Goal: Find specific page/section: Find specific page/section

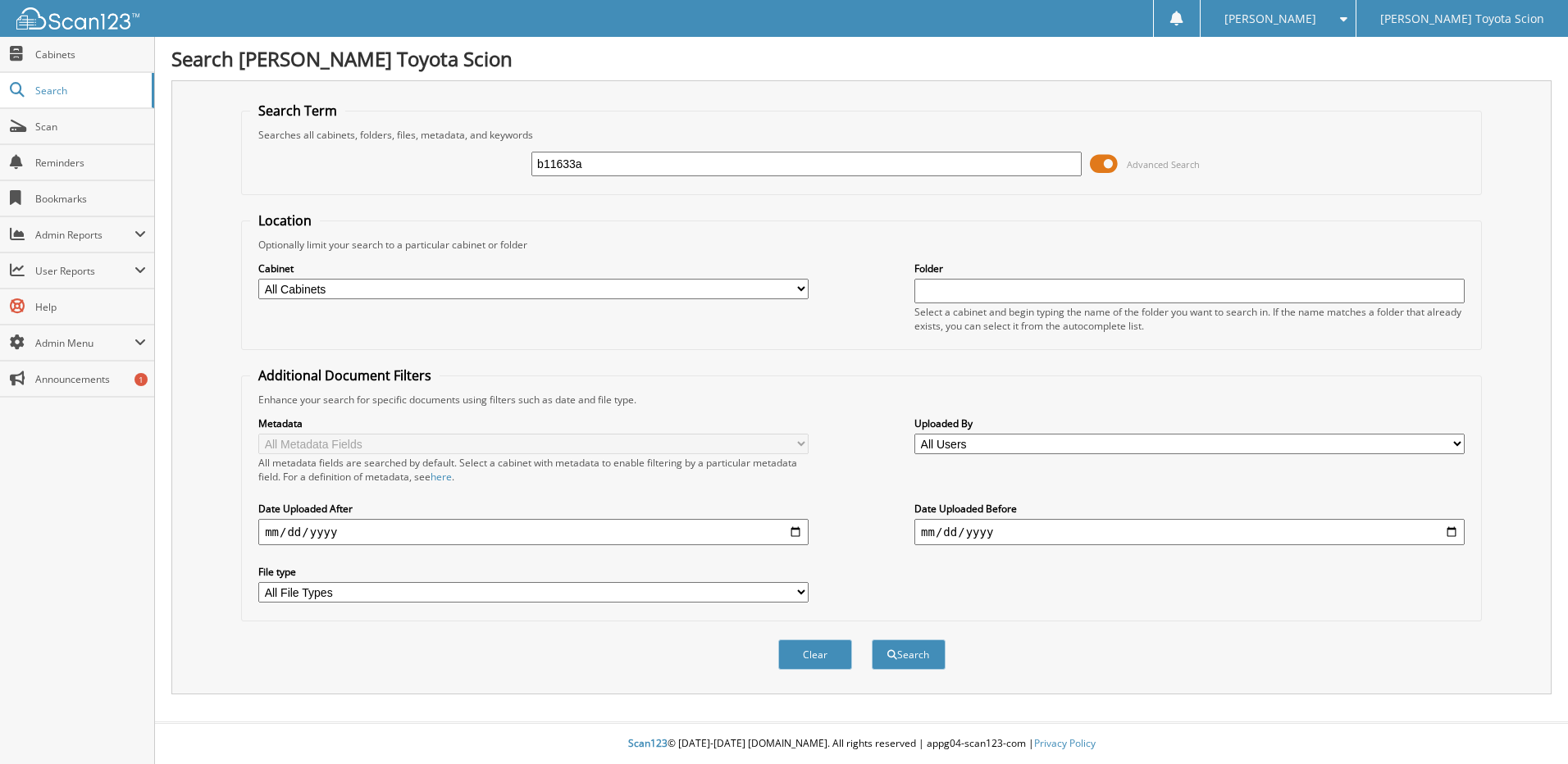
type input "b11633a"
click at [872, 640] on button "Search" at bounding box center [908, 655] width 74 height 30
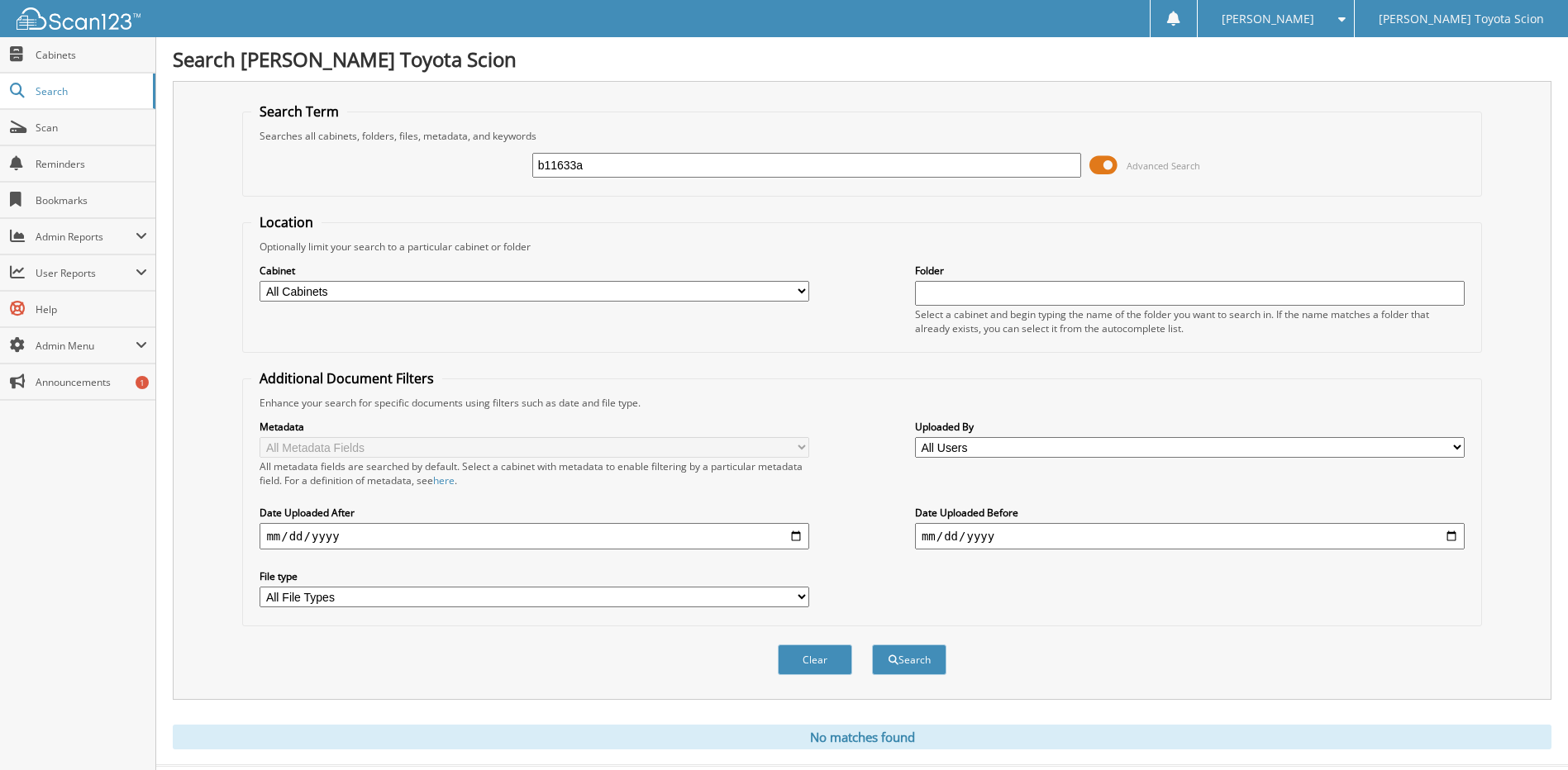
drag, startPoint x: 601, startPoint y: 163, endPoint x: 484, endPoint y: 175, distance: 117.6
click at [484, 175] on div "b11633a Advanced Search" at bounding box center [862, 165] width 1221 height 45
type input "36909A"
click at [872, 645] on button "Search" at bounding box center [908, 660] width 75 height 31
type input "A"
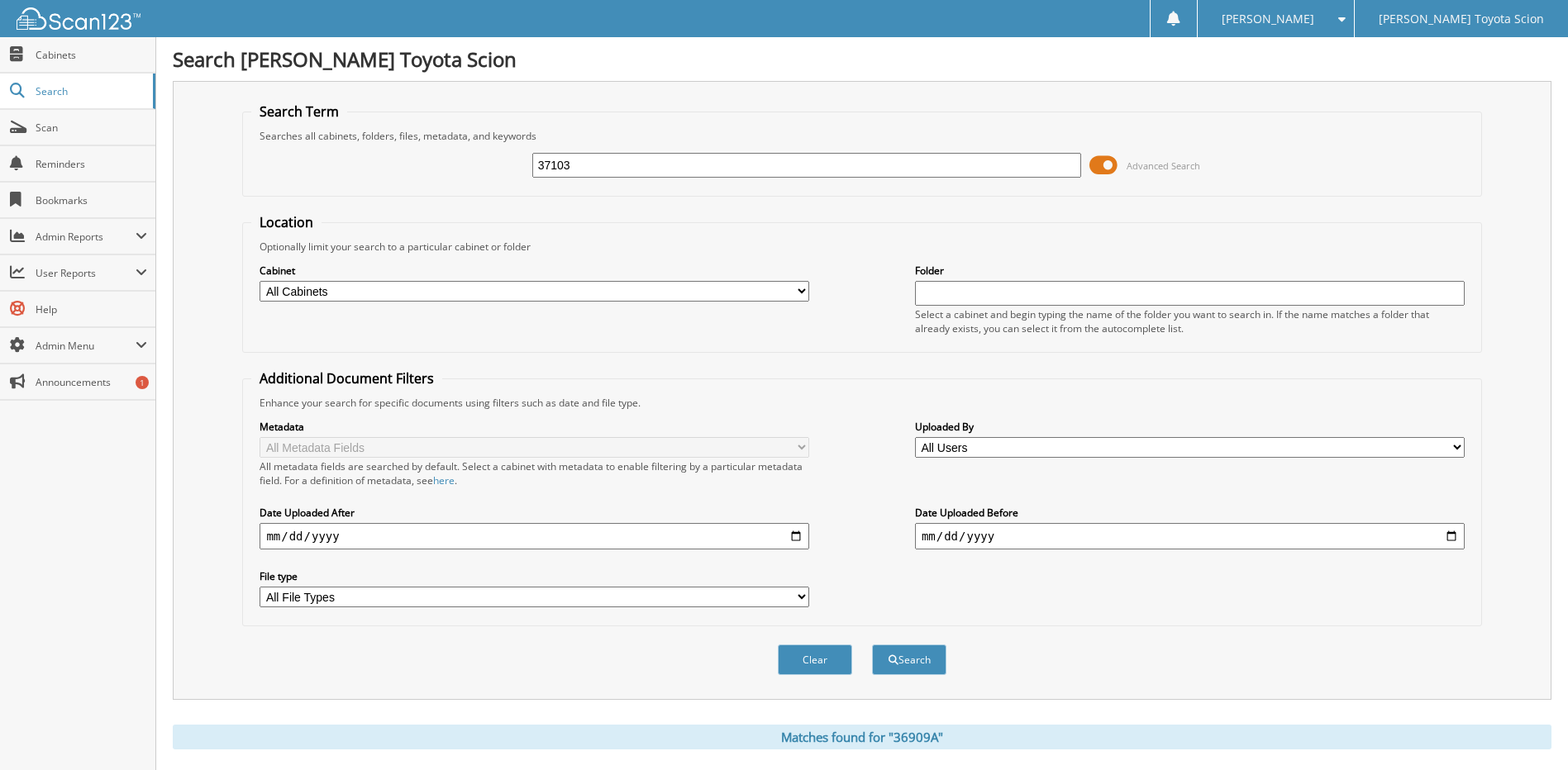
type input "37103"
click at [872, 645] on button "Search" at bounding box center [908, 660] width 75 height 31
click at [50, 129] on span "Scan" at bounding box center [92, 128] width 111 height 14
click at [57, 64] on link "Cabinets" at bounding box center [77, 55] width 155 height 36
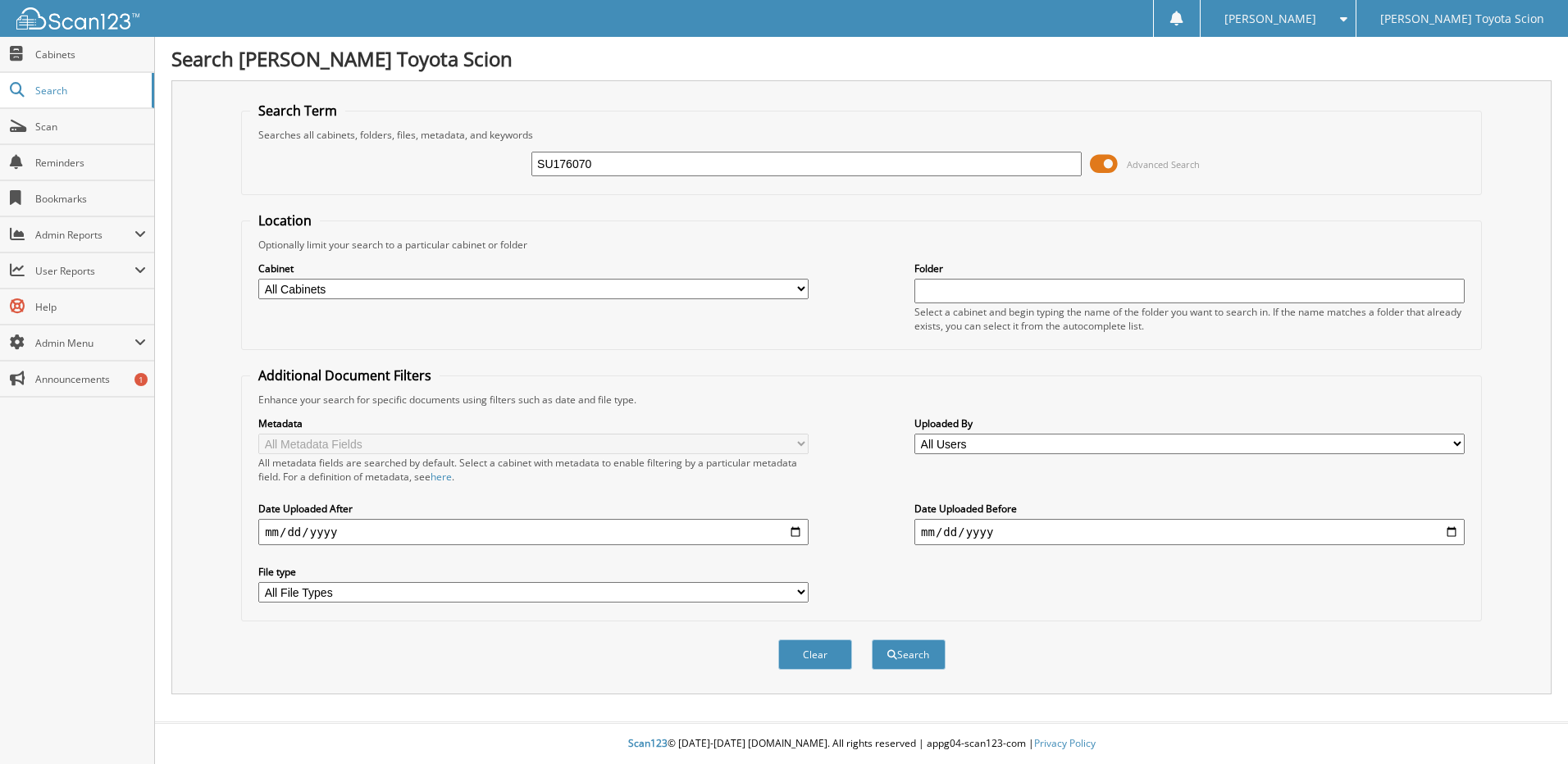
type input "SU176070"
click at [872, 640] on button "Search" at bounding box center [908, 655] width 74 height 30
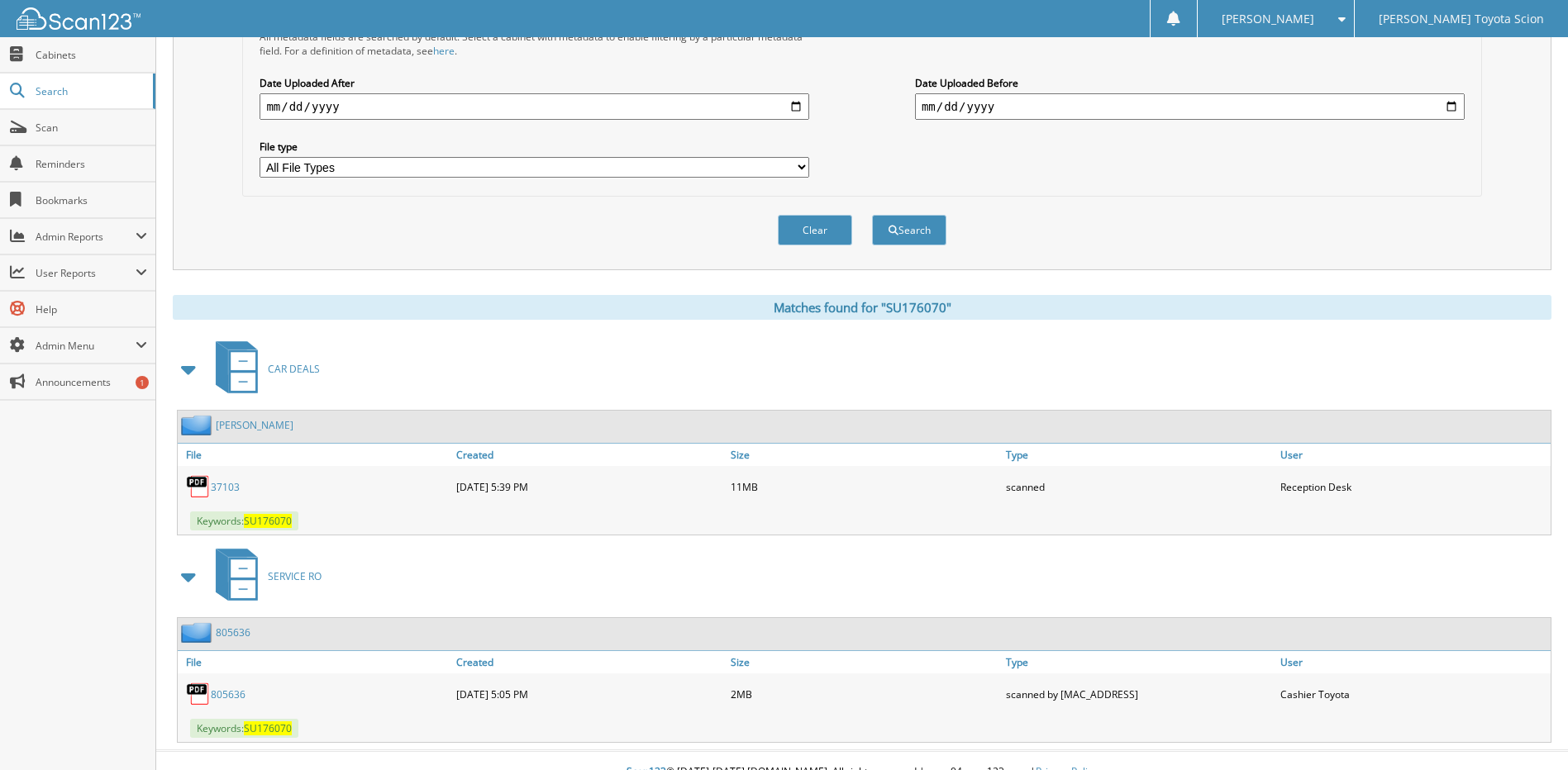
scroll to position [453, 0]
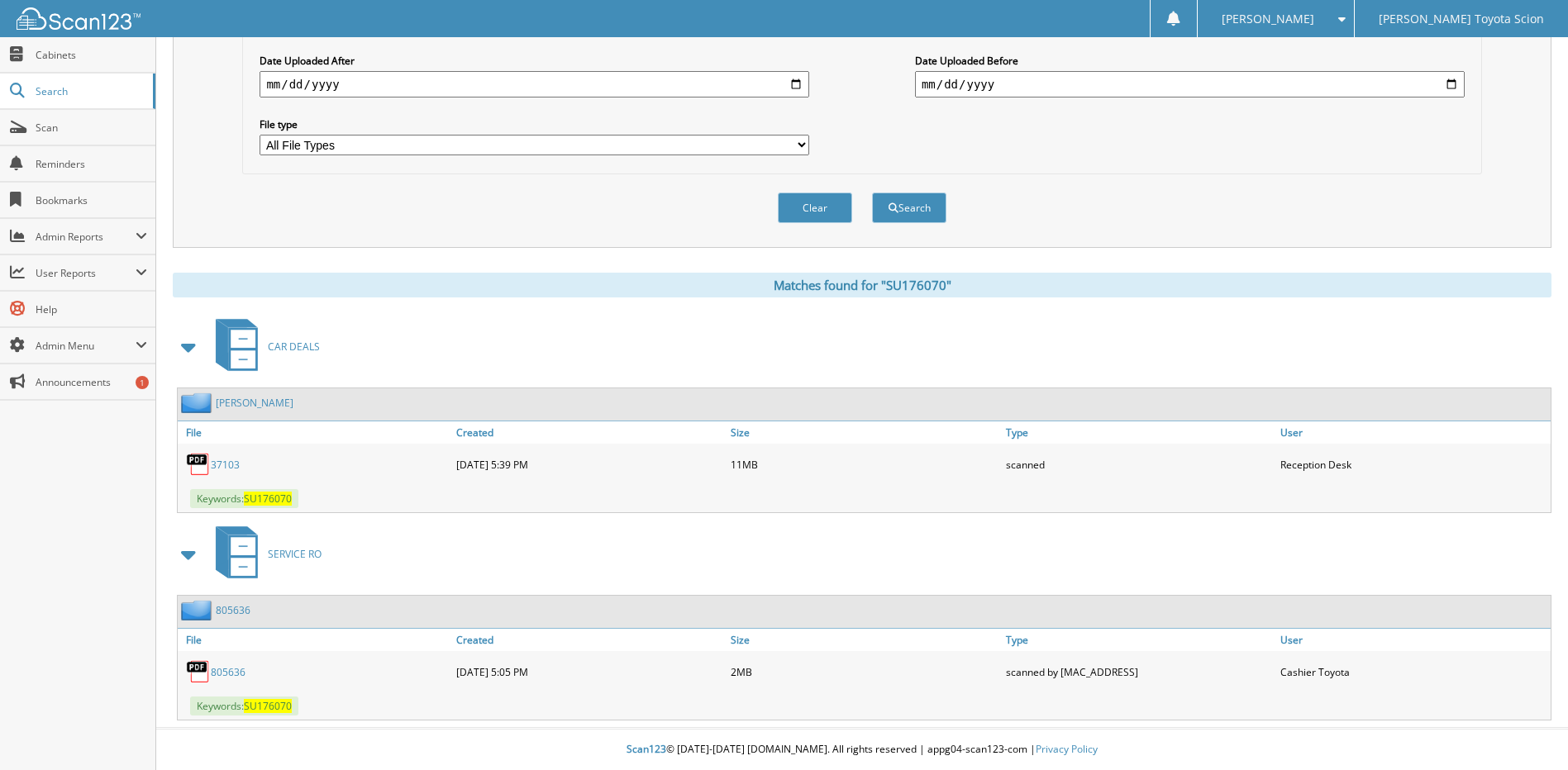
click at [232, 458] on link "37103" at bounding box center [226, 465] width 29 height 14
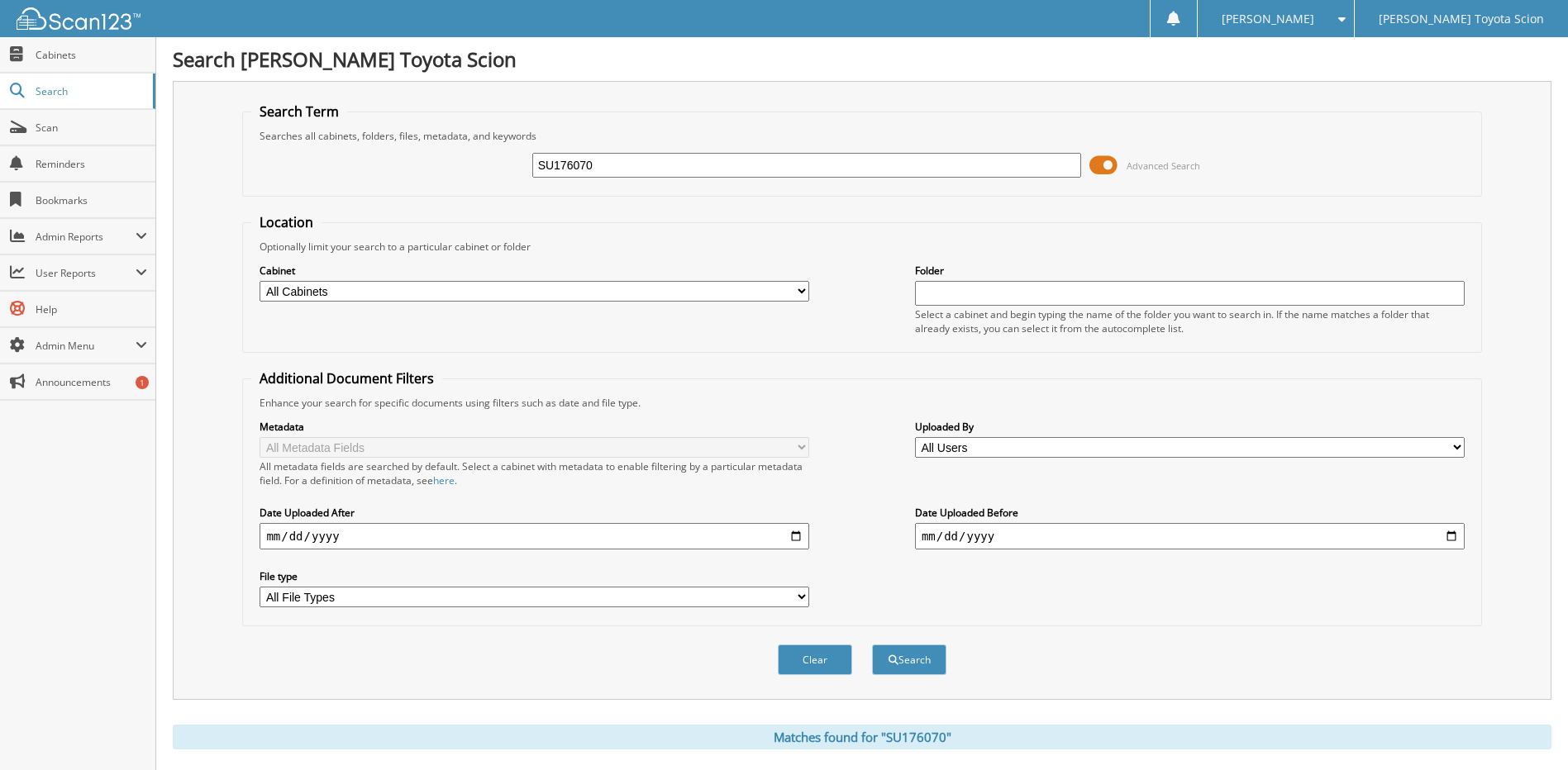
drag, startPoint x: 614, startPoint y: 172, endPoint x: 490, endPoint y: 171, distance: 124.0
click at [490, 171] on div "SU176070 Advanced Search" at bounding box center [862, 165] width 1221 height 45
type input "SS025447"
click at [872, 645] on button "Search" at bounding box center [908, 660] width 75 height 31
drag, startPoint x: 663, startPoint y: 163, endPoint x: 500, endPoint y: 175, distance: 163.4
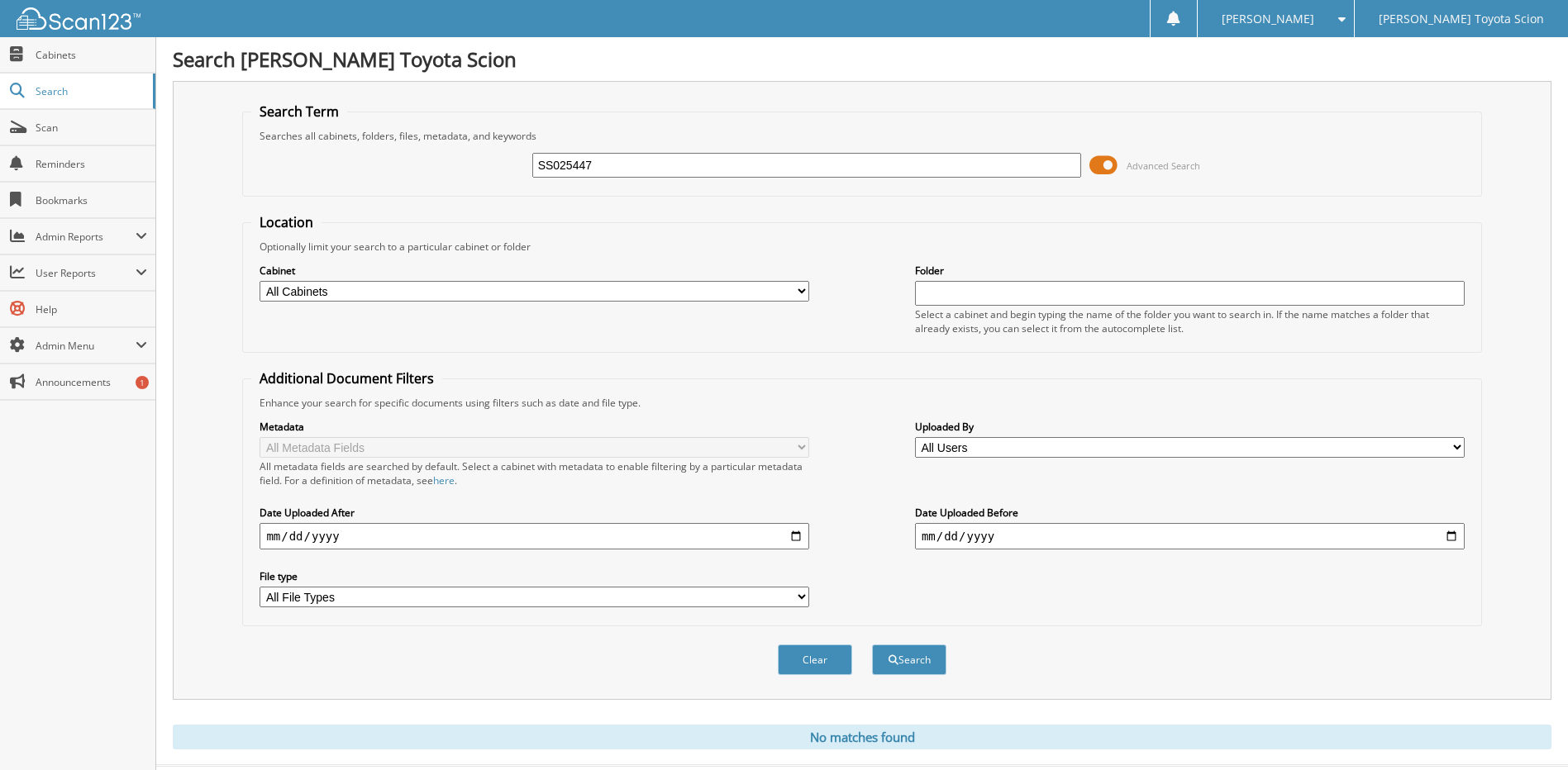
click at [500, 175] on div "SS025447 Advanced Search" at bounding box center [862, 165] width 1221 height 45
type input "SX316281"
click at [872, 645] on button "Search" at bounding box center [908, 660] width 75 height 31
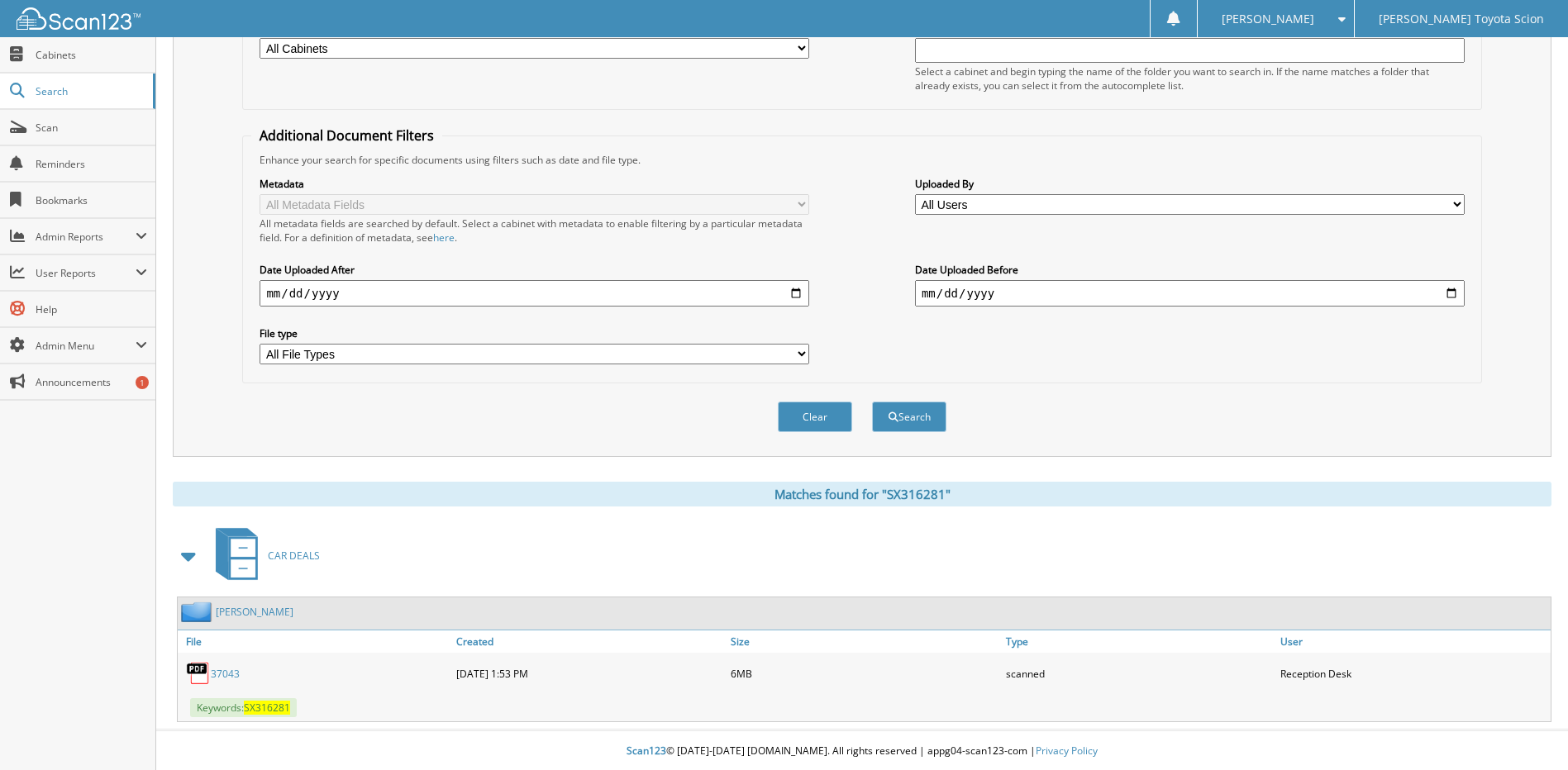
scroll to position [245, 0]
click at [232, 673] on link "37043" at bounding box center [226, 673] width 29 height 14
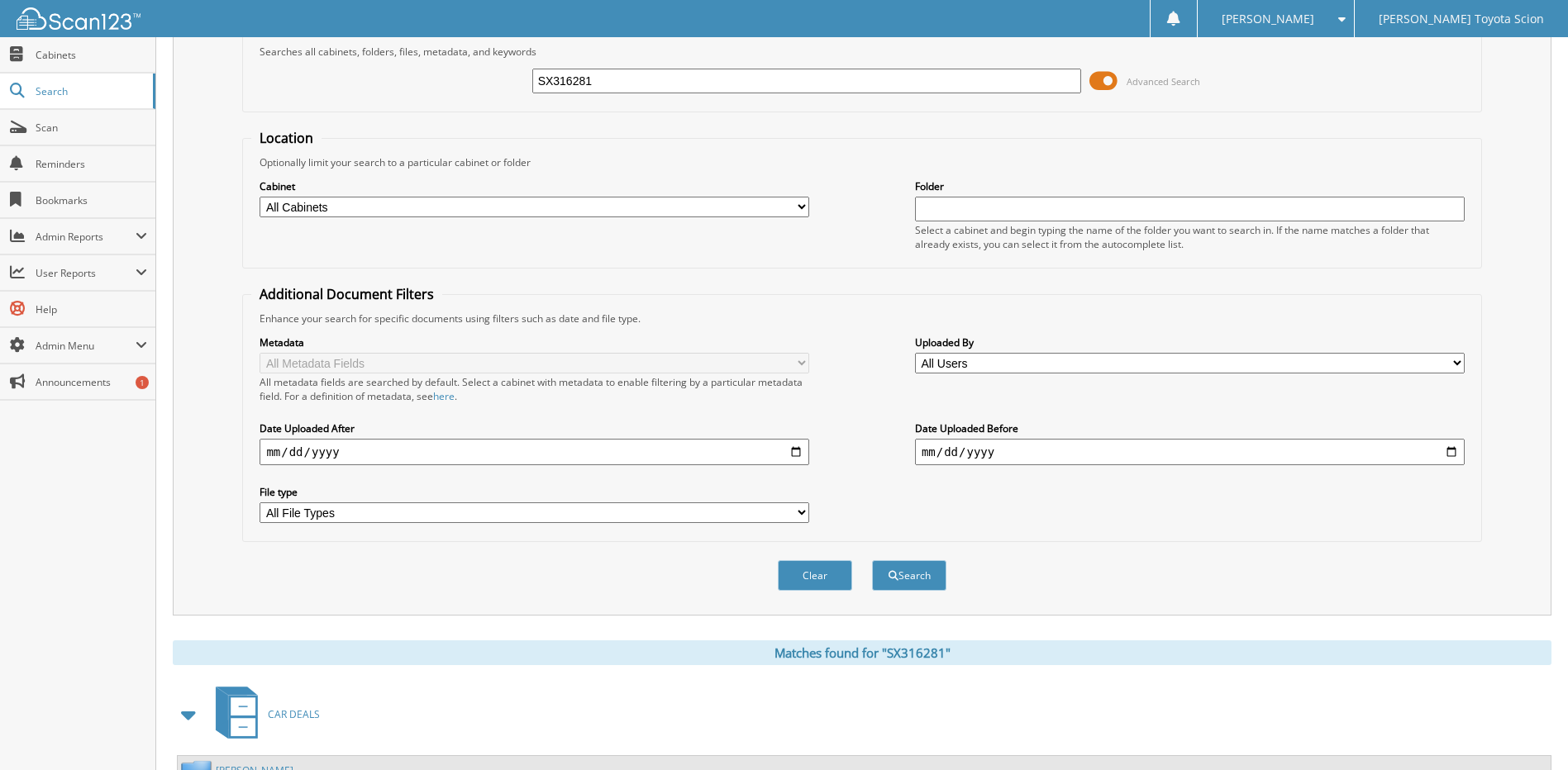
scroll to position [0, 0]
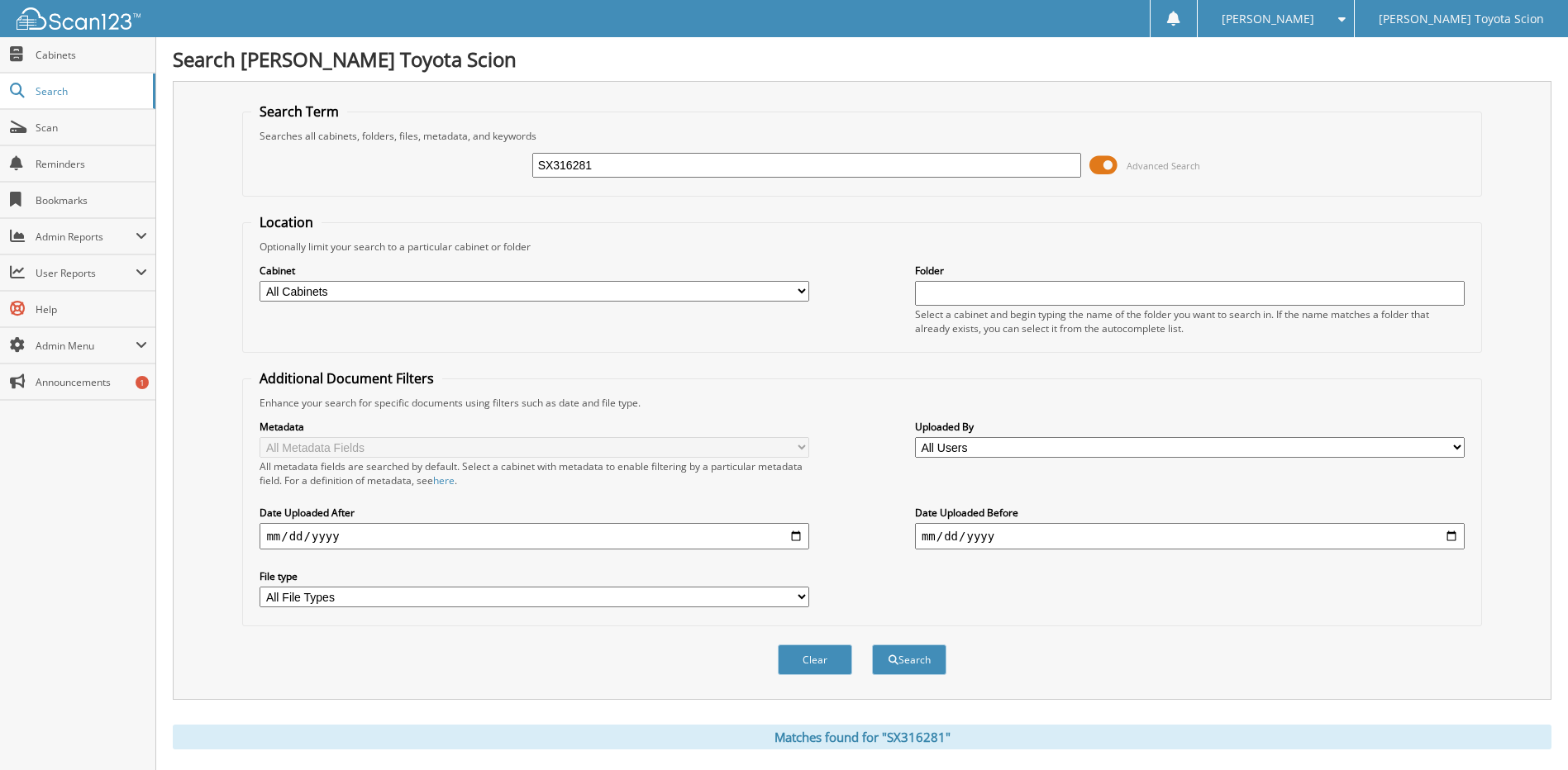
drag, startPoint x: 596, startPoint y: 167, endPoint x: 490, endPoint y: 169, distance: 106.0
click at [490, 169] on div "SX316281 Advanced Search" at bounding box center [862, 165] width 1221 height 45
type input "ST022472"
click at [872, 645] on button "Search" at bounding box center [908, 660] width 75 height 31
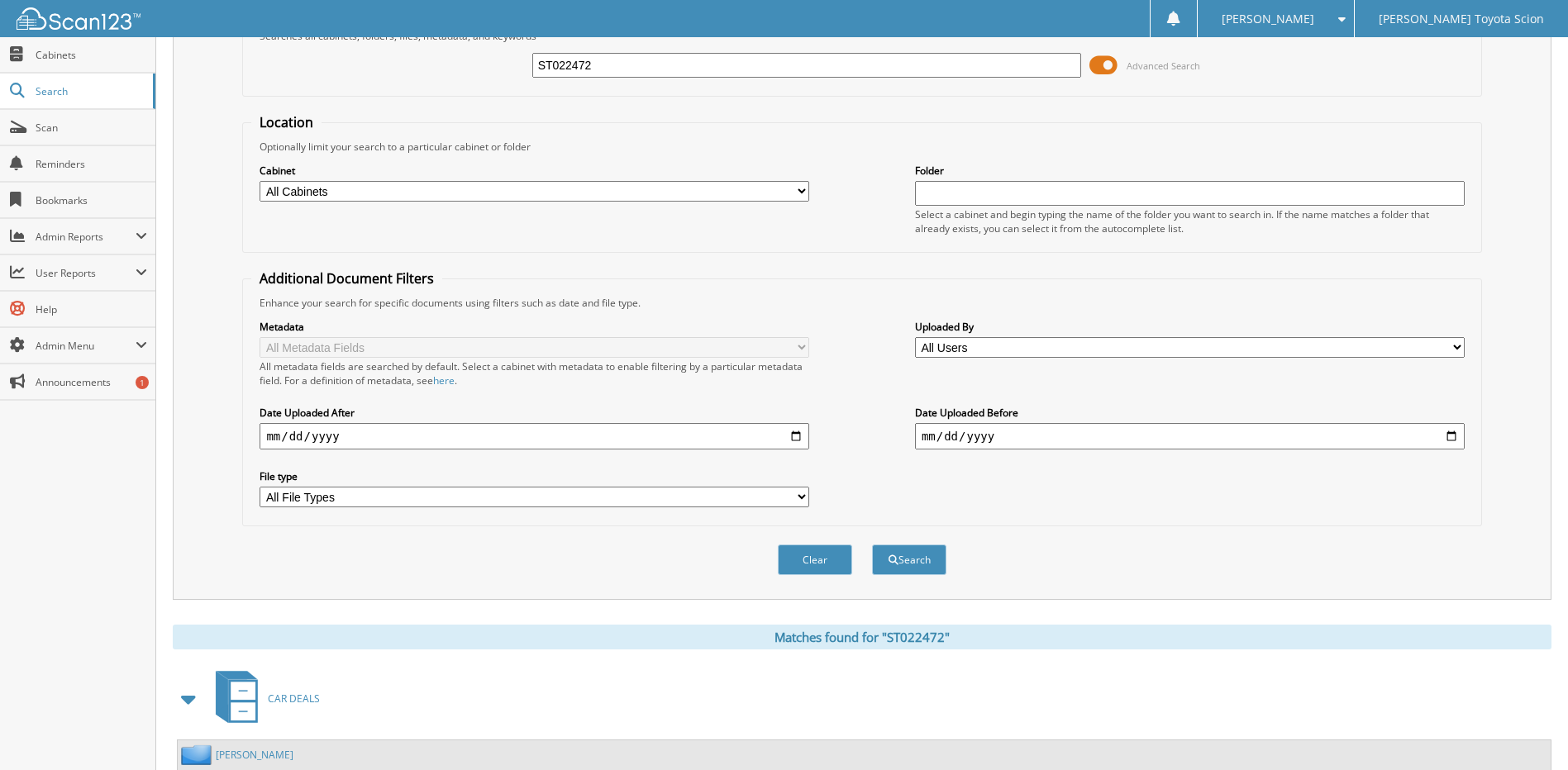
scroll to position [245, 0]
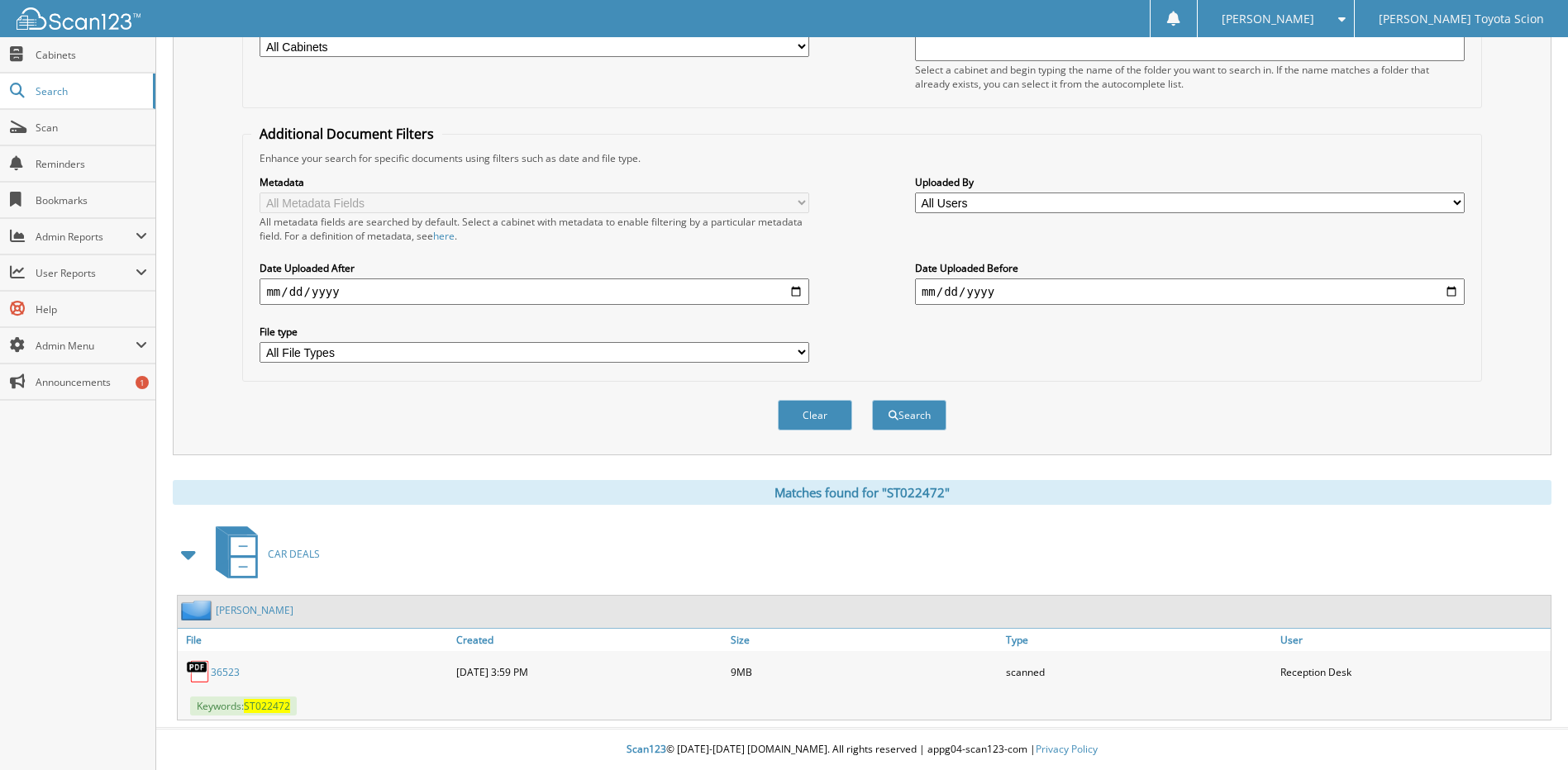
click at [233, 670] on link "36523" at bounding box center [226, 673] width 29 height 14
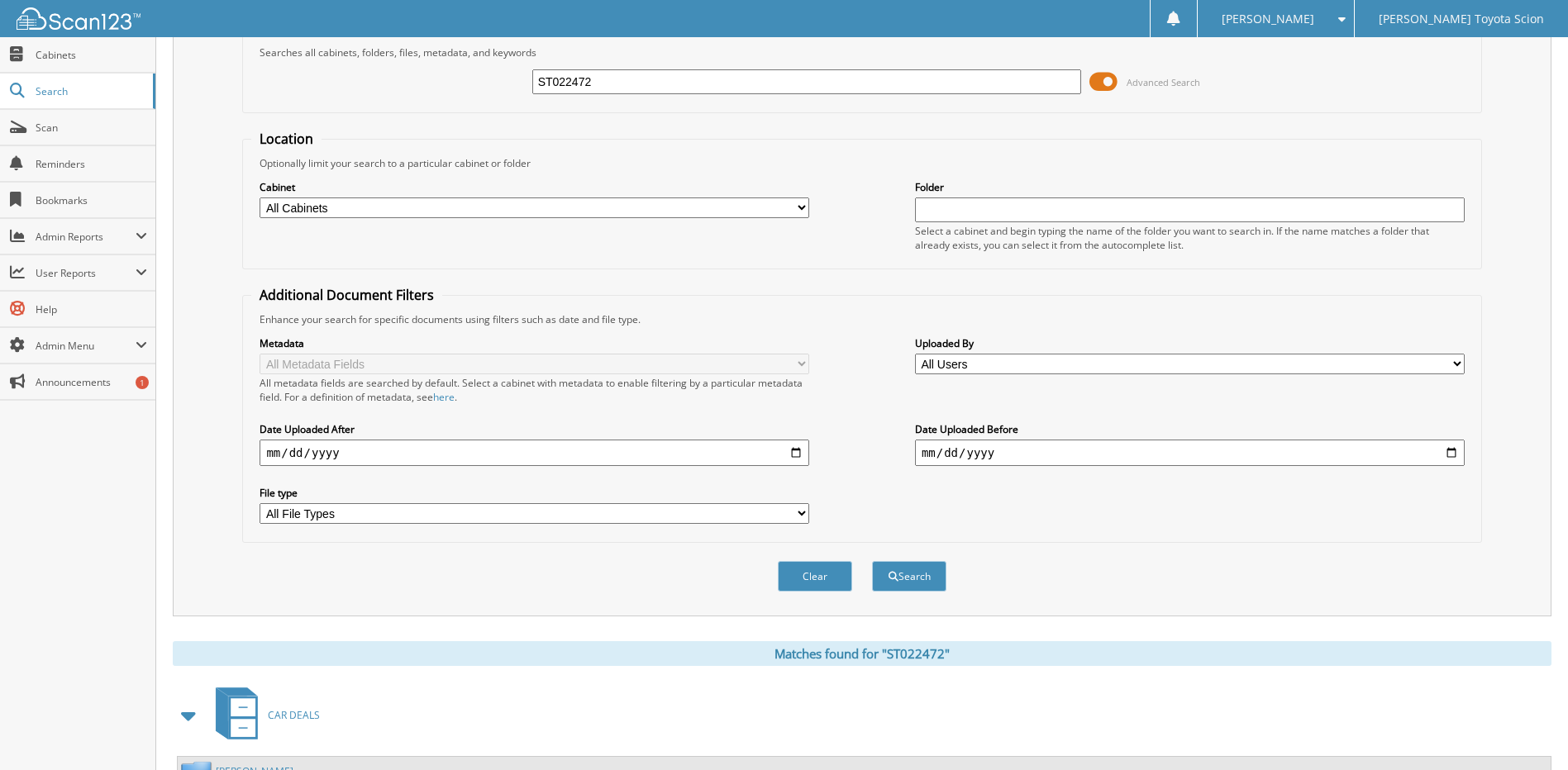
scroll to position [0, 0]
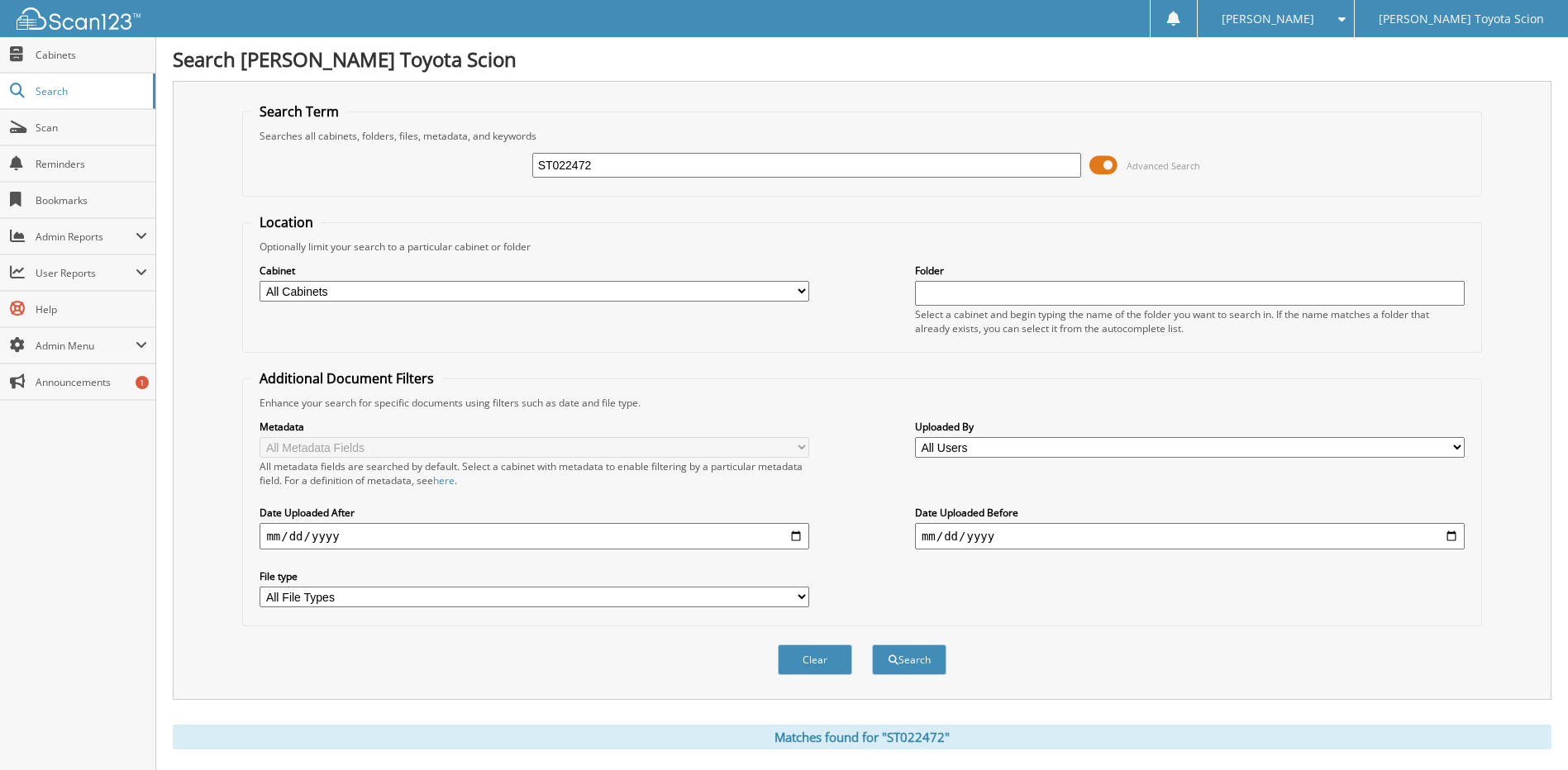
drag, startPoint x: 660, startPoint y: 169, endPoint x: 397, endPoint y: 166, distance: 263.0
click at [397, 166] on div "ST022472 Advanced Search" at bounding box center [862, 165] width 1221 height 45
type input "S3236141"
click at [872, 645] on button "Search" at bounding box center [908, 660] width 75 height 31
drag, startPoint x: 649, startPoint y: 167, endPoint x: 474, endPoint y: 175, distance: 175.2
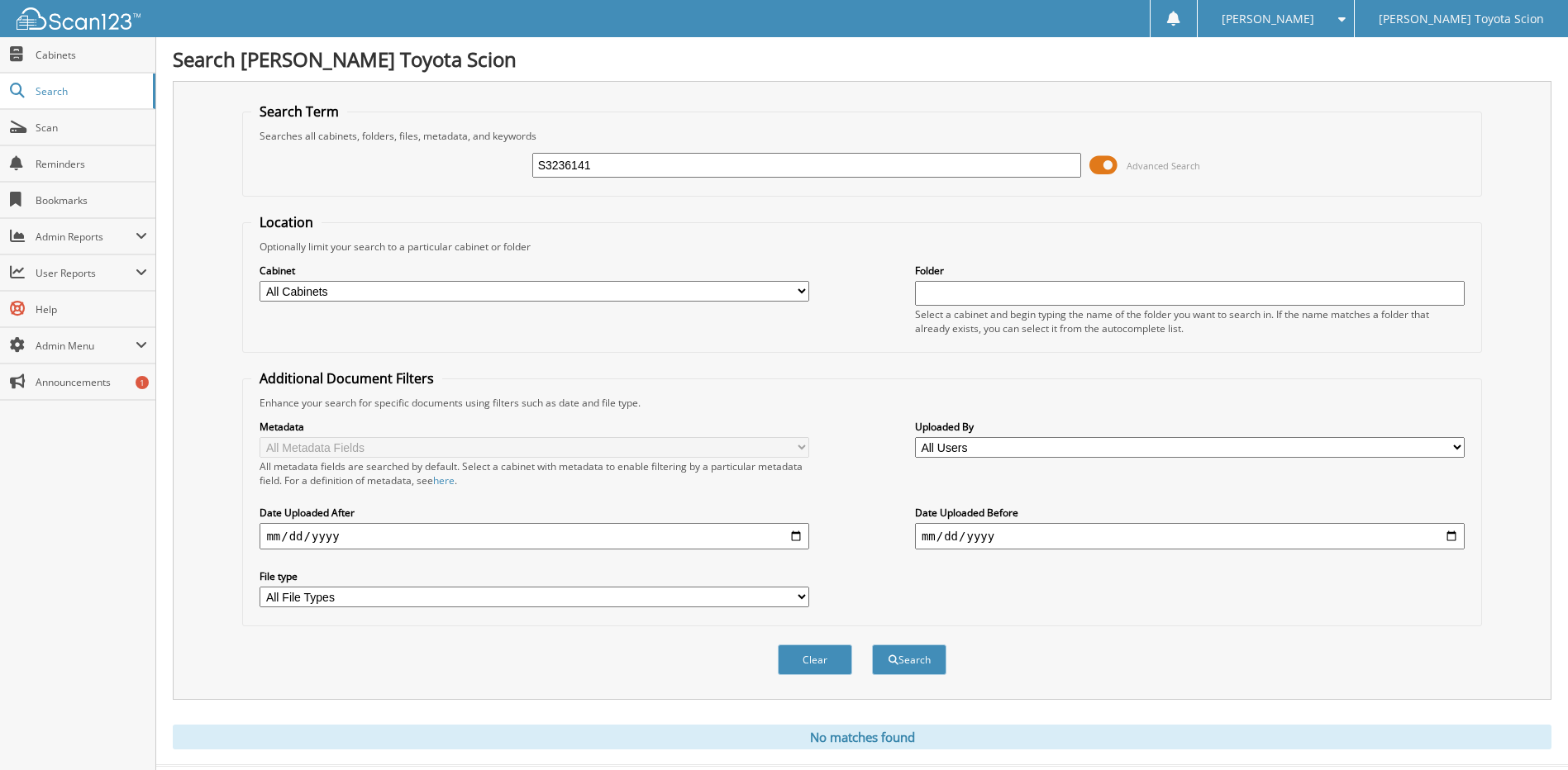
click at [474, 175] on div "S3236141 Advanced Search" at bounding box center [862, 165] width 1221 height 45
type input "N"
type input "37166A"
click at [872, 645] on button "Search" at bounding box center [908, 660] width 75 height 31
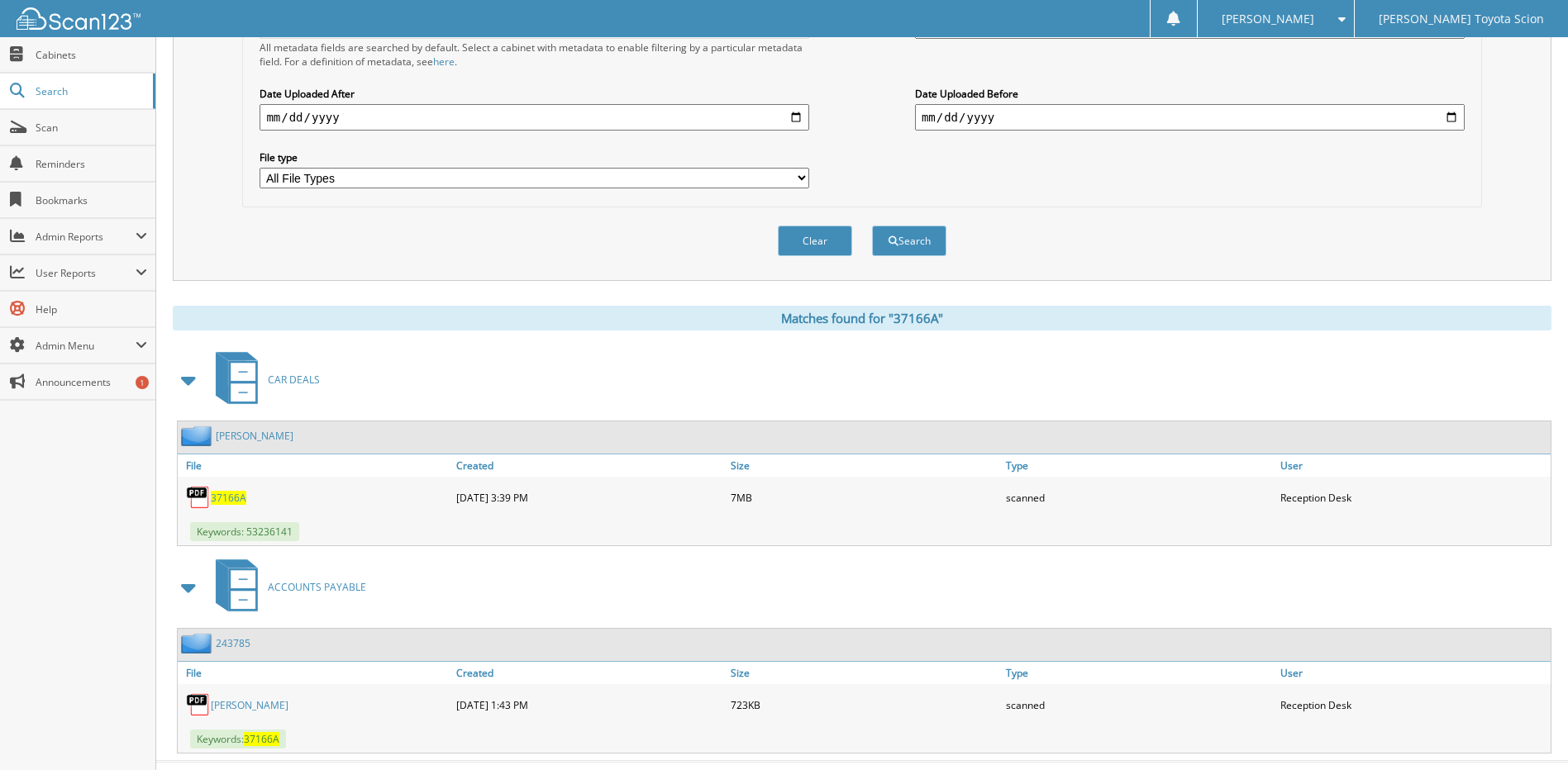
scroll to position [453, 0]
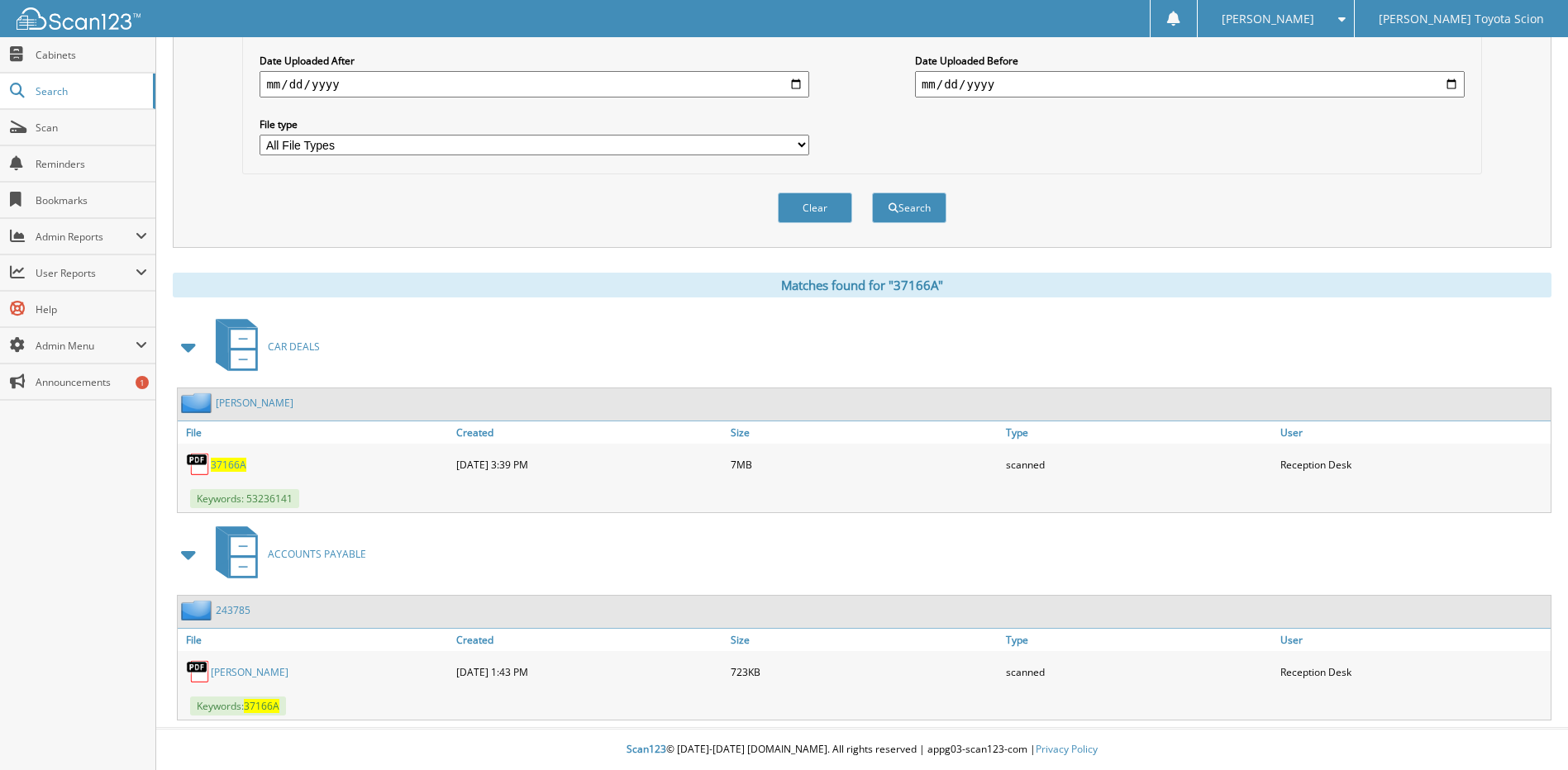
click at [226, 462] on span "37166A" at bounding box center [229, 465] width 36 height 14
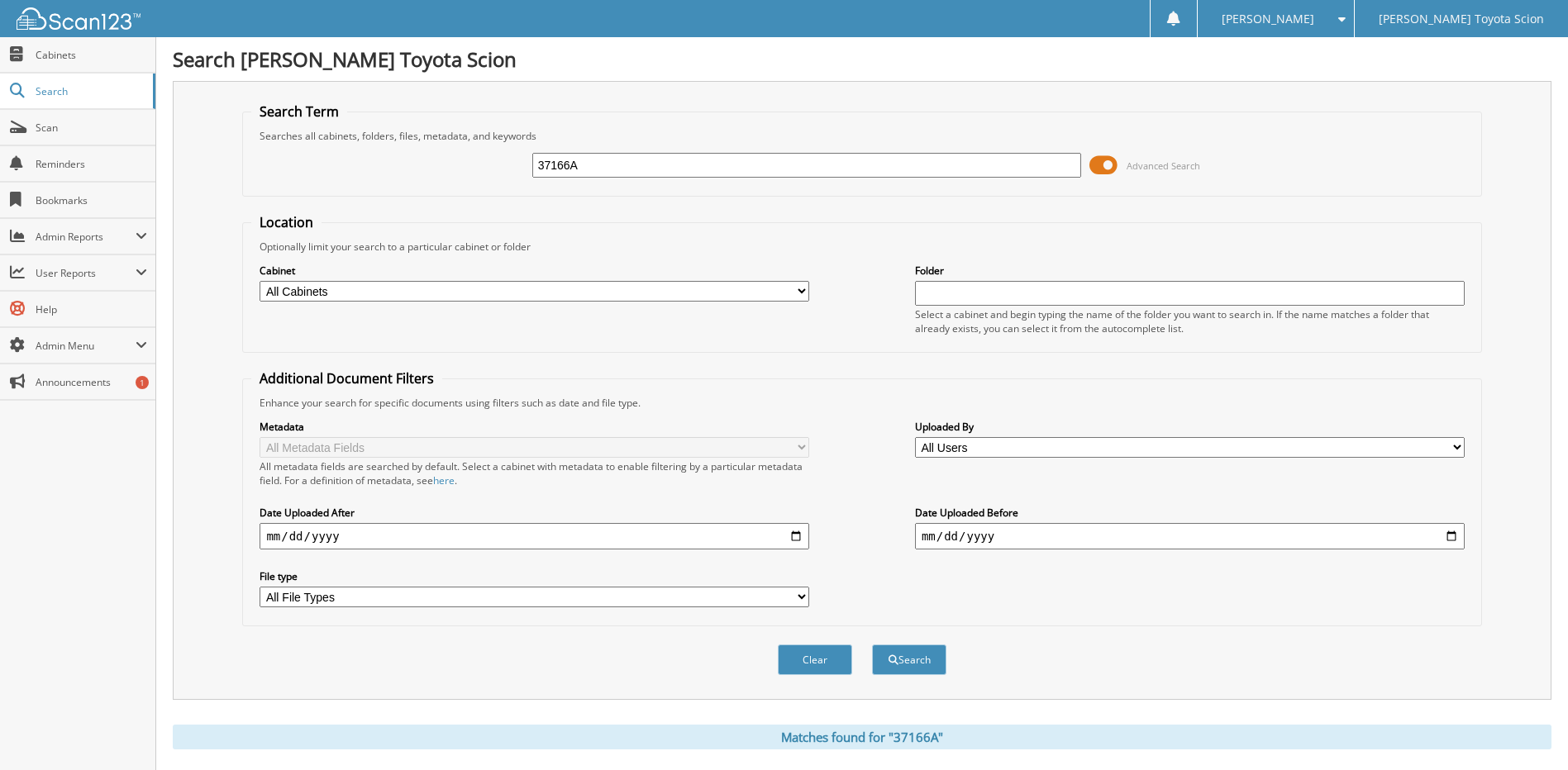
drag, startPoint x: 684, startPoint y: 163, endPoint x: 390, endPoint y: 146, distance: 294.5
click at [390, 146] on div "37166A Advanced Search" at bounding box center [862, 165] width 1221 height 45
type input "37323"
click at [872, 645] on button "Search" at bounding box center [908, 660] width 75 height 31
drag, startPoint x: 592, startPoint y: 163, endPoint x: 488, endPoint y: 167, distance: 104.1
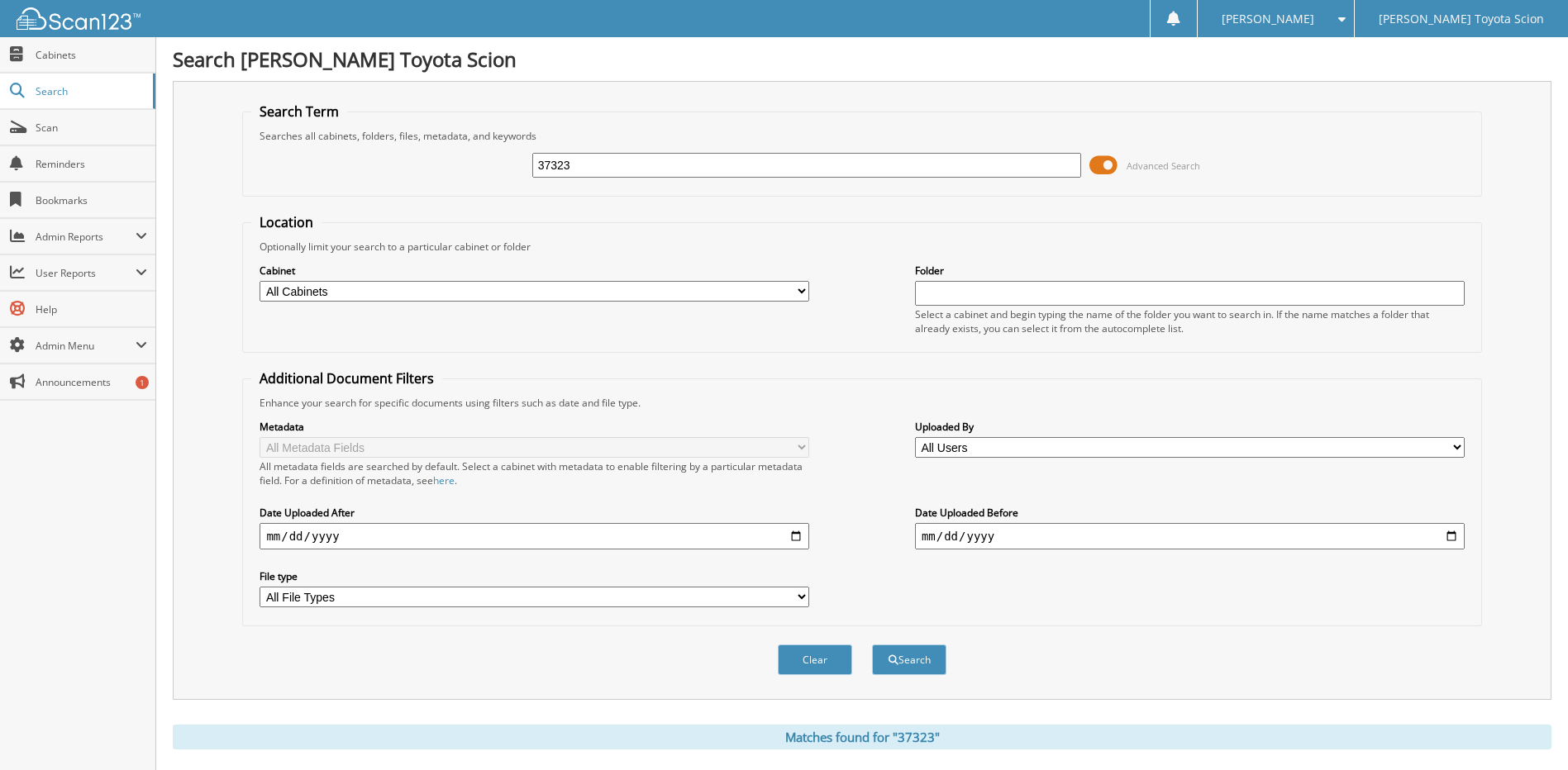
click at [488, 167] on div "37323 Advanced Search" at bounding box center [862, 165] width 1221 height 45
type input "SX330809"
click at [872, 645] on button "Search" at bounding box center [908, 660] width 75 height 31
drag, startPoint x: 595, startPoint y: 167, endPoint x: 459, endPoint y: 155, distance: 136.5
click at [459, 155] on div "SX330809 Advanced Search" at bounding box center [862, 165] width 1221 height 45
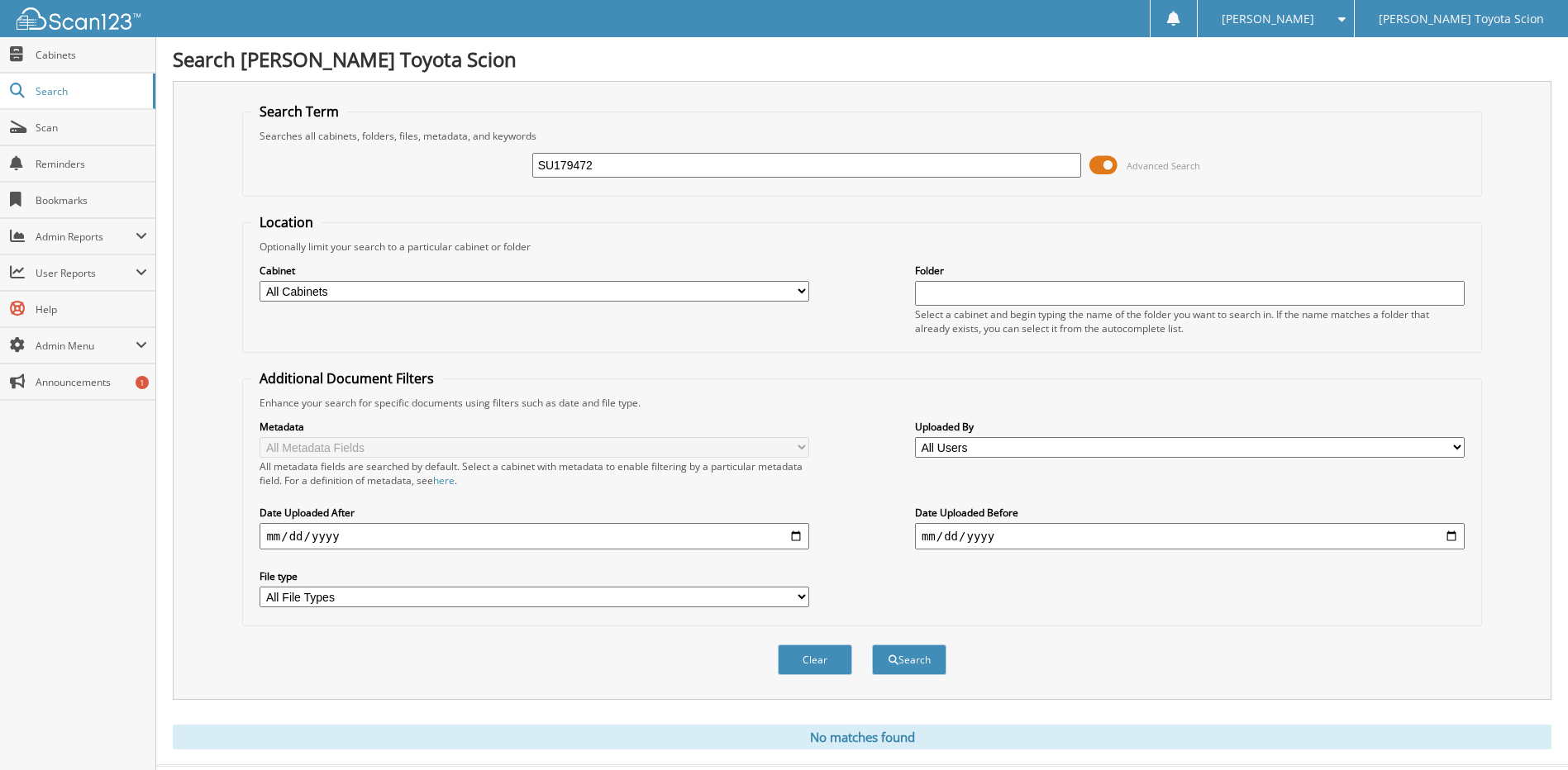
type input "SU179472"
click at [872, 645] on button "Search" at bounding box center [908, 660] width 75 height 31
drag, startPoint x: 644, startPoint y: 158, endPoint x: 479, endPoint y: 174, distance: 165.8
click at [479, 174] on div "SU179472 Advanced Search" at bounding box center [862, 165] width 1221 height 45
type input "37197"
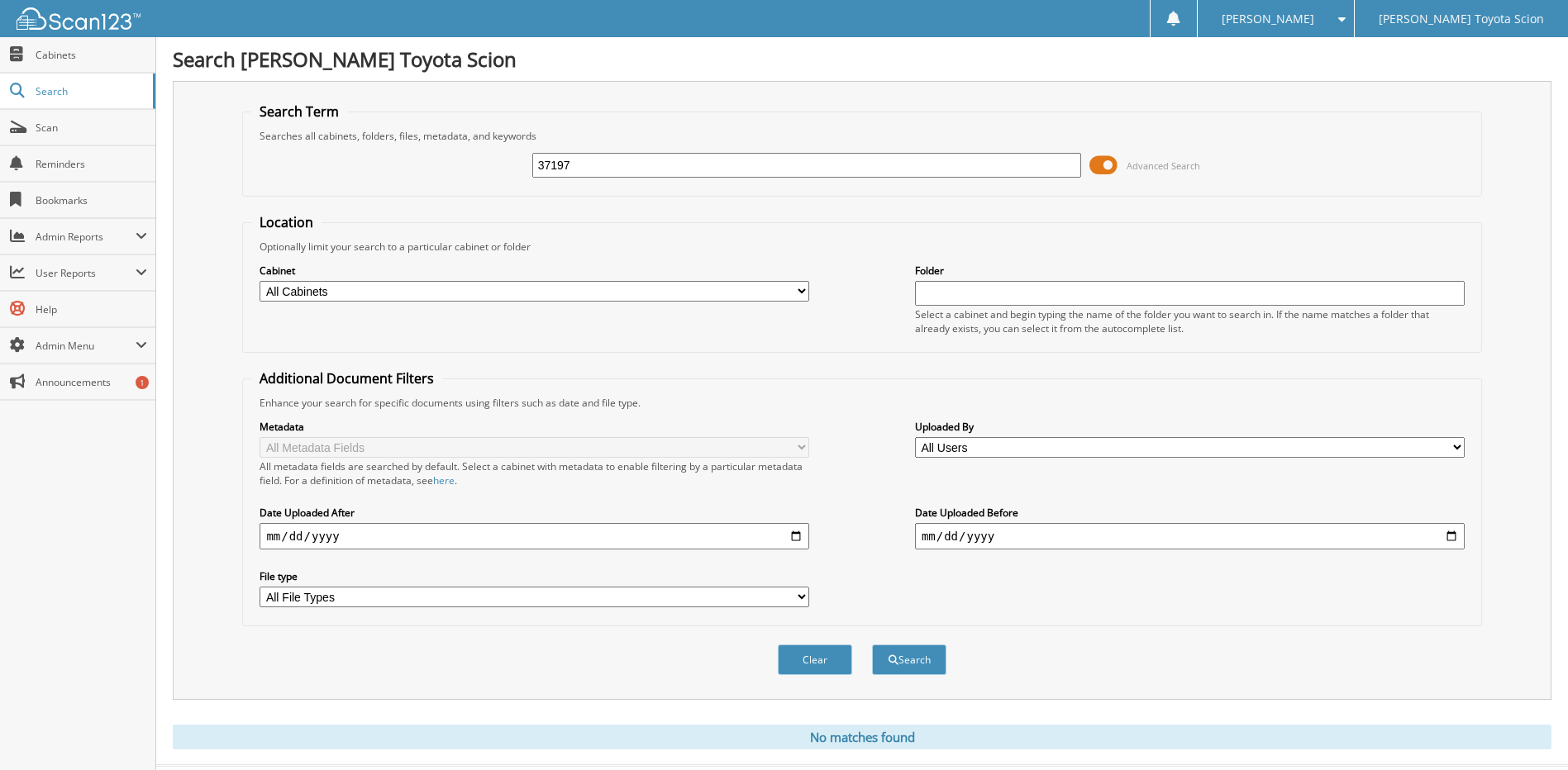
click at [872, 645] on button "Search" at bounding box center [908, 660] width 75 height 31
drag, startPoint x: 604, startPoint y: 159, endPoint x: 473, endPoint y: 154, distance: 131.1
click at [473, 154] on div "37197 Advanced Search" at bounding box center [862, 165] width 1221 height 45
type input "SS206172"
click at [872, 645] on button "Search" at bounding box center [908, 660] width 75 height 31
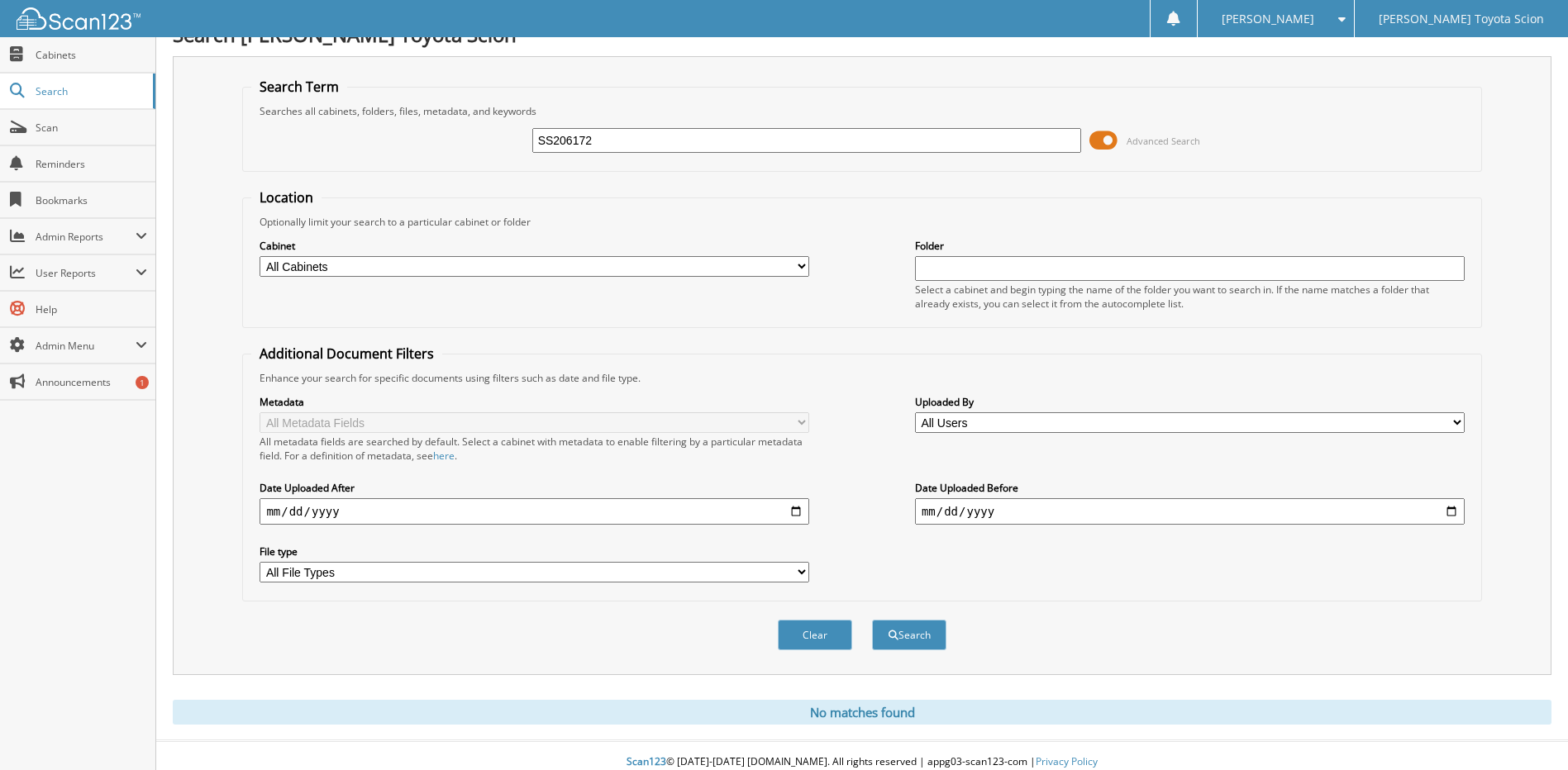
scroll to position [38, 0]
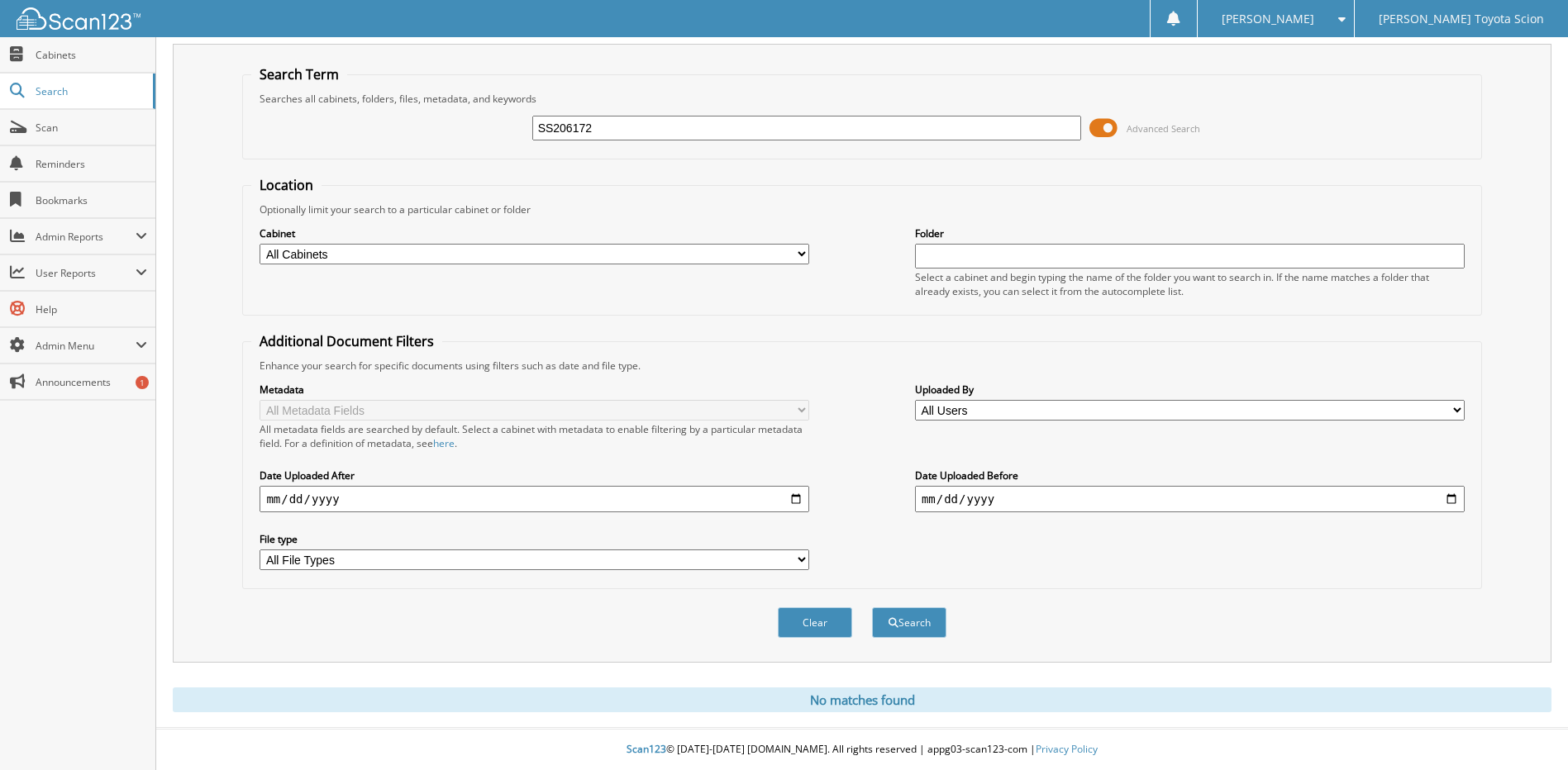
drag, startPoint x: 614, startPoint y: 133, endPoint x: 400, endPoint y: 150, distance: 214.7
click at [400, 150] on fieldset "Search Term Searches all cabinets, folders, files, metadata, and keywords SS206…" at bounding box center [862, 112] width 1239 height 94
